Goal: Transaction & Acquisition: Purchase product/service

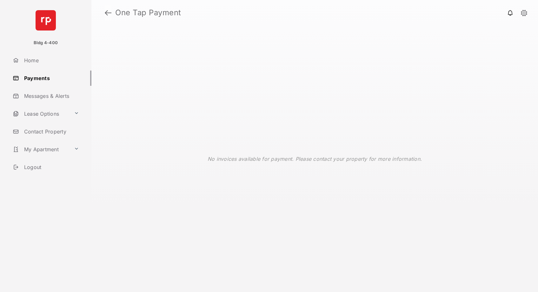
click at [109, 11] on link at bounding box center [108, 12] width 7 height 15
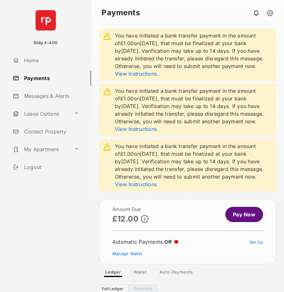
click at [236, 215] on link "Pay Now" at bounding box center [244, 214] width 38 height 15
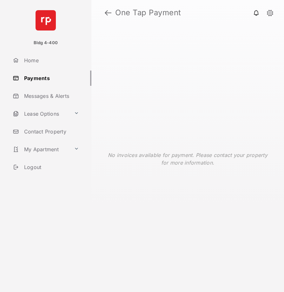
click at [112, 12] on h1 "One Tap Payment" at bounding box center [192, 13] width 162 height 8
click at [108, 12] on link at bounding box center [108, 12] width 7 height 15
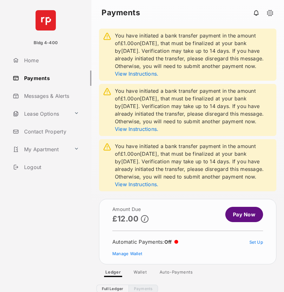
click at [240, 206] on article "Amount Due £12.00 Pay Now Automatic Payments : Off Set Up Manage Wallet" at bounding box center [187, 231] width 177 height 65
click at [241, 213] on link "Pay Now" at bounding box center [244, 214] width 38 height 15
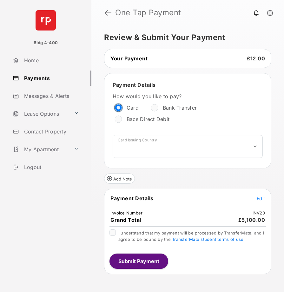
click at [160, 110] on div "Bank Transfer" at bounding box center [178, 107] width 58 height 11
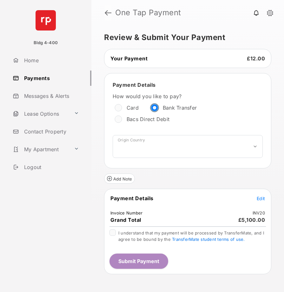
click at [108, 13] on link at bounding box center [108, 12] width 7 height 15
